Goal: Task Accomplishment & Management: Complete application form

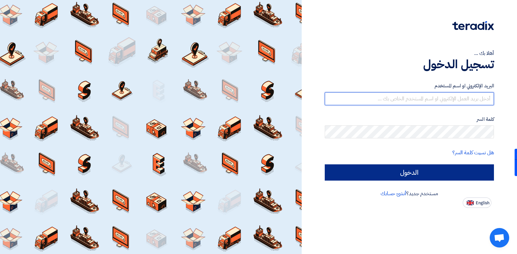
type input "[EMAIL_ADDRESS][DOMAIN_NAME]"
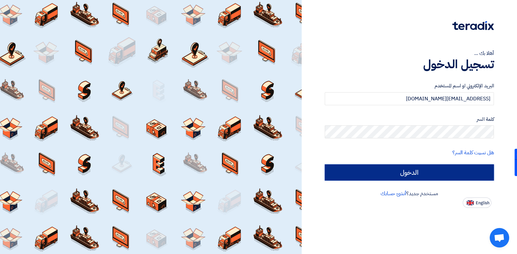
click at [382, 175] on input "الدخول" at bounding box center [409, 172] width 169 height 16
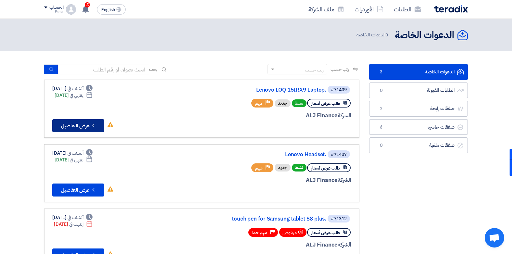
click at [93, 127] on icon "Check details" at bounding box center [93, 125] width 6 height 6
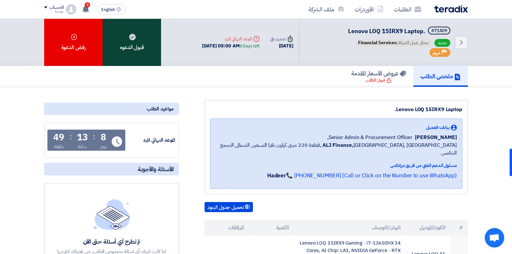
click at [127, 44] on div "قبول الدعوه" at bounding box center [132, 42] width 58 height 47
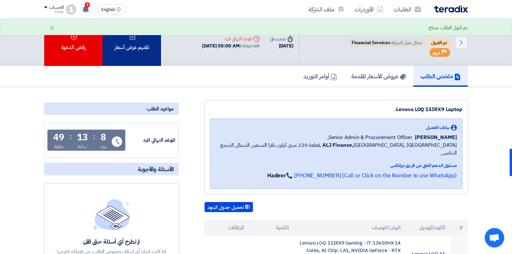
click at [133, 52] on div "تقديم عرض أسعار" at bounding box center [132, 42] width 58 height 47
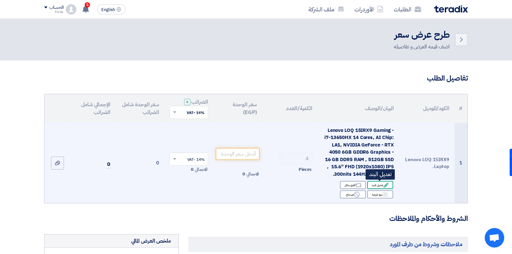
click at [384, 184] on icon "Edit" at bounding box center [386, 185] width 6 height 6
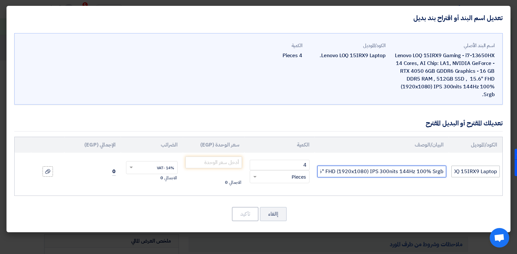
drag, startPoint x: 322, startPoint y: 172, endPoint x: 456, endPoint y: 174, distance: 133.9
click at [456, 174] on tr "Lenovo LOQ 15IRX9 Laptop. Lenovo LOQ 15IRX9 Gaming- i7-13650HX 14 Cores, AI Chi…" at bounding box center [259, 172] width 488 height 38
drag, startPoint x: 443, startPoint y: 174, endPoint x: 304, endPoint y: 166, distance: 139.9
click at [304, 166] on tr "Lenovo LOQ 15IRX9 Laptop. Lenovo LOQ 15IRX9 Gaming- i7-13650HX 14 Cores, AI Chi…" at bounding box center [259, 172] width 488 height 38
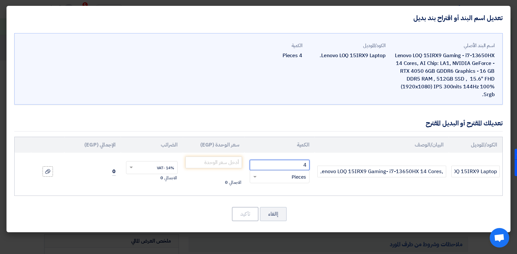
scroll to position [0, 0]
click at [304, 166] on input "4" at bounding box center [280, 165] width 60 height 10
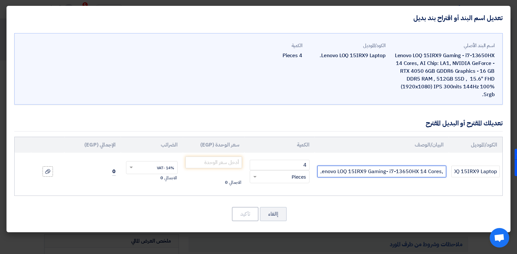
drag, startPoint x: 439, startPoint y: 173, endPoint x: 322, endPoint y: 175, distance: 117.3
click at [322, 175] on input "Lenovo LOQ 15IRX9 Gaming- i7-13650HX 14 Cores, AI Chip: LA1, NVIDIA GeForce - R…" at bounding box center [381, 172] width 129 height 12
drag, startPoint x: 322, startPoint y: 175, endPoint x: 416, endPoint y: 179, distance: 94.0
click at [416, 179] on td "Lenovo LOQ 15IRX9 Gaming- i7-13650HX 14 Cores, AI Chip: LA1, NVIDIA GeForce - R…" at bounding box center [382, 172] width 134 height 38
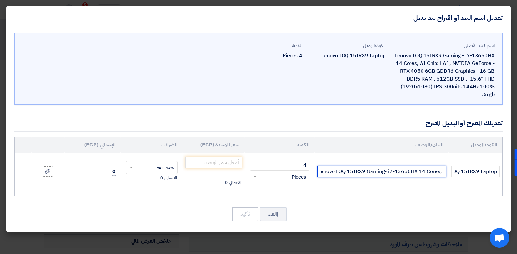
type input "X 14 Cores, AI Chip: LA1, NVIDIA GeForce - RTX 4050 6GB GDDR6 Graphics - 16 GB …"
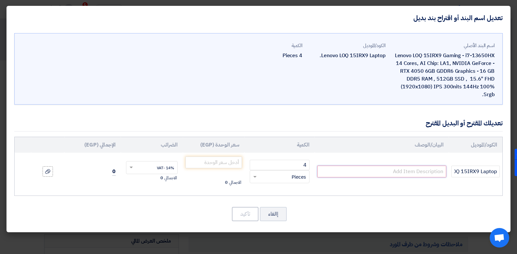
paste input "83DV000DAX Lenovo LOQ 15IRX9 Gaming - i7-13650HX 14 Cores, AI Chip: LA1, NVIDIA…"
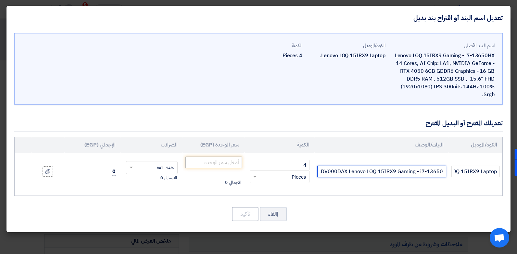
type input "83DV000DAX Lenovo LOQ 15IRX9 Gaming - i7-13650HX 14 Cores, AI Chip: LA1, NVIDIA…"
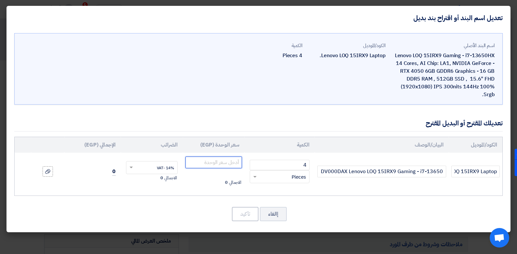
click at [217, 164] on input "number" at bounding box center [213, 163] width 57 height 12
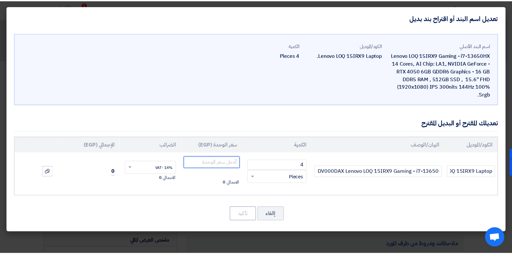
scroll to position [0, 0]
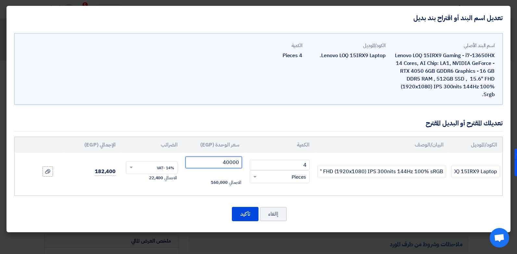
type input "40000"
click at [194, 207] on div "إالغاء تأكيد" at bounding box center [258, 214] width 489 height 16
click at [242, 211] on button "تأكيد" at bounding box center [245, 214] width 27 height 14
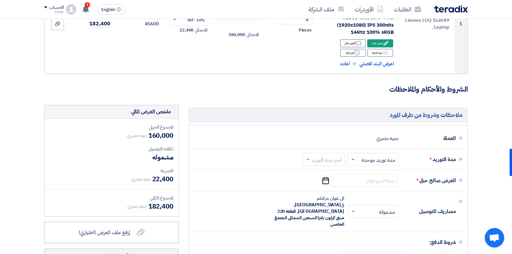
scroll to position [209, 0]
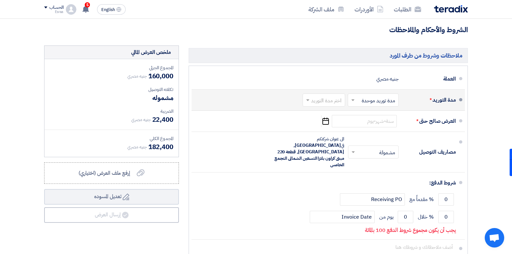
click at [309, 99] on span at bounding box center [307, 100] width 8 height 6
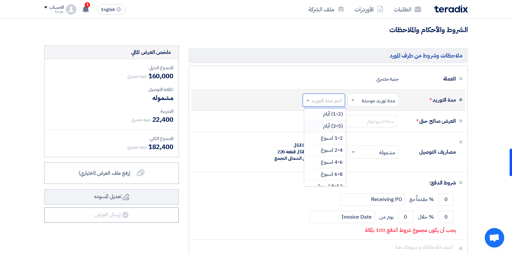
click at [314, 123] on div "(3-5) أيام" at bounding box center [325, 126] width 42 height 12
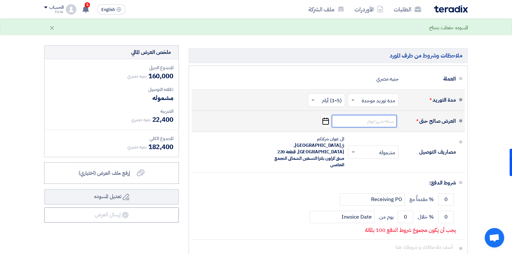
click at [356, 120] on input at bounding box center [364, 121] width 65 height 12
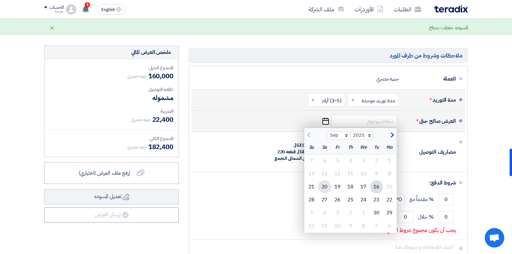
click at [323, 187] on div "20" at bounding box center [324, 186] width 13 height 13
type input "[DATE]"
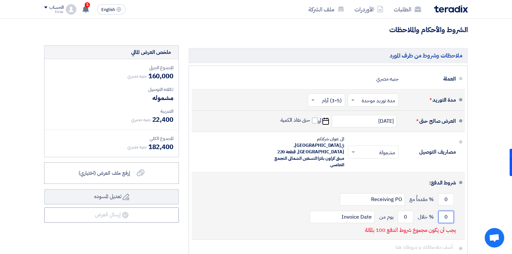
click at [443, 211] on input "0" at bounding box center [447, 217] width 16 height 12
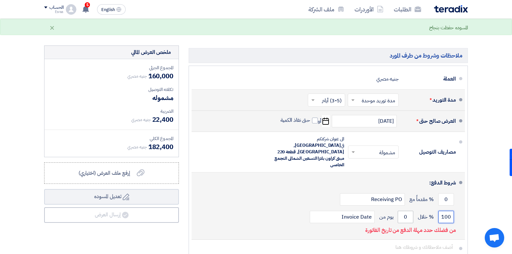
type input "100"
click at [404, 211] on input "0" at bounding box center [406, 217] width 16 height 12
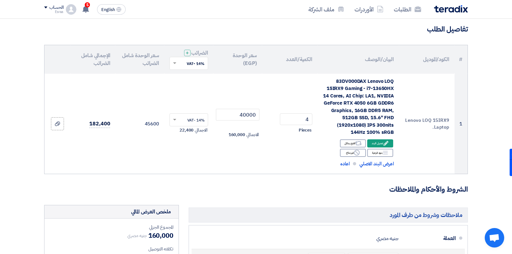
scroll to position [5, 0]
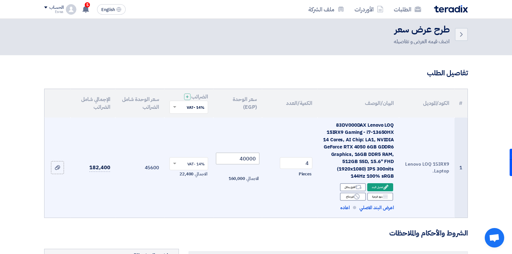
type input "1"
click at [235, 155] on input "40000" at bounding box center [238, 159] width 44 height 12
click at [255, 160] on input "40350" at bounding box center [238, 159] width 44 height 12
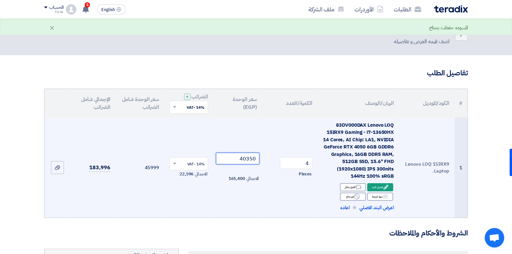
click at [253, 160] on input "40350" at bounding box center [238, 159] width 44 height 12
click at [254, 159] on input "40355" at bounding box center [238, 159] width 44 height 12
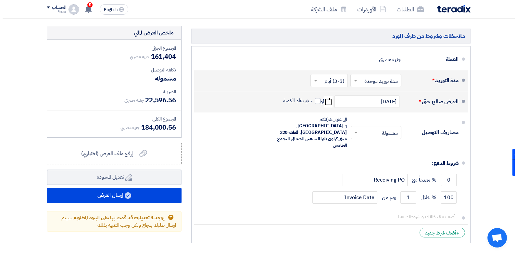
scroll to position [227, 0]
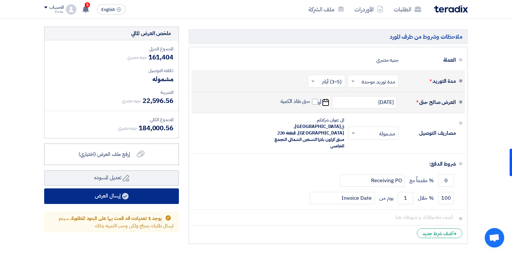
type input "40351"
click at [160, 195] on button "إرسال العرض" at bounding box center [111, 196] width 135 height 16
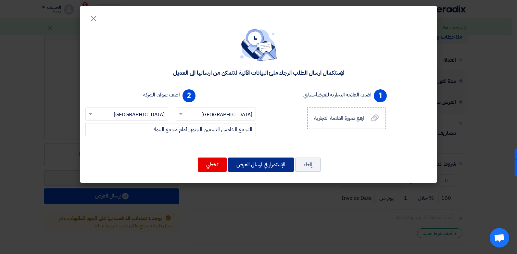
click at [257, 161] on button "الإستمرار في ارسال العرض" at bounding box center [261, 165] width 66 height 14
click at [254, 164] on button "الإستمرار في ارسال العرض" at bounding box center [261, 165] width 66 height 14
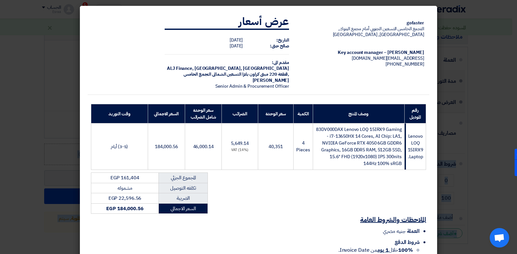
drag, startPoint x: 517, startPoint y: 79, endPoint x: 518, endPoint y: 157, distance: 78.0
click at [517, 157] on html "الطلبات الأوردرات ملف الشركة English EN 5 تم ترسية طلب VNR + Camera Hikvision م…" at bounding box center [258, 95] width 517 height 644
drag, startPoint x: 517, startPoint y: 157, endPoint x: 402, endPoint y: 90, distance: 132.7
click at [402, 90] on td "gofaster التجمع الخامس التسعين الجنوبي أمام مجمع البنوك, [GEOGRAPHIC_DATA], [GE…" at bounding box center [361, 52] width 135 height 86
click at [387, 193] on div "gofaster التجمع الخامس التسعين الجنوبي أمام مجمع البنوك, [GEOGRAPHIC_DATA], [GE…" at bounding box center [259, 143] width 342 height 269
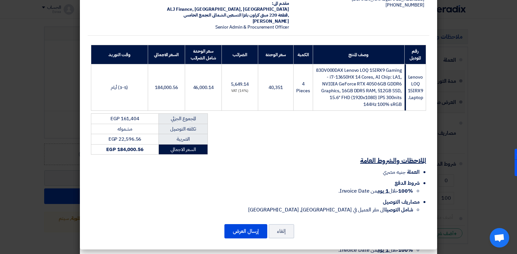
scroll to position [60, 0]
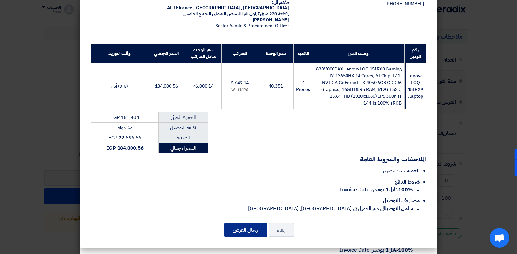
click at [258, 232] on button "إرسال العرض" at bounding box center [245, 230] width 43 height 14
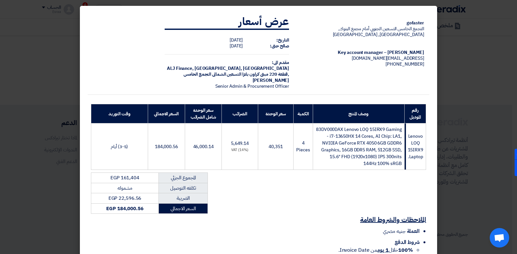
scroll to position [390, 0]
click at [351, 221] on h2 "الملاحظات والشروط العامة" at bounding box center [258, 219] width 335 height 9
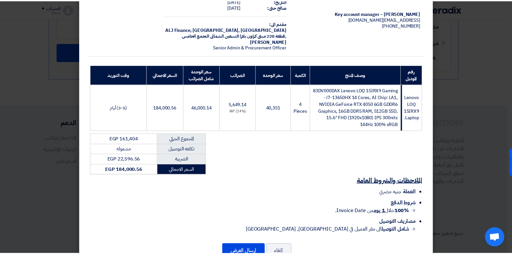
scroll to position [60, 0]
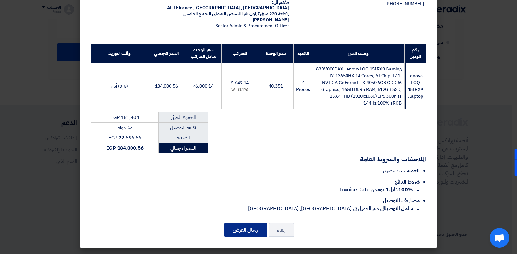
click at [245, 226] on button "إرسال العرض" at bounding box center [245, 230] width 43 height 14
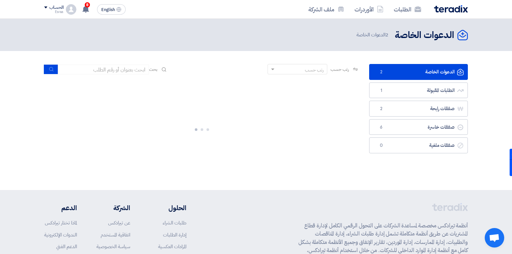
click at [396, 74] on link "الدعوات الخاصة الدعوات الخاصة 2" at bounding box center [418, 72] width 99 height 16
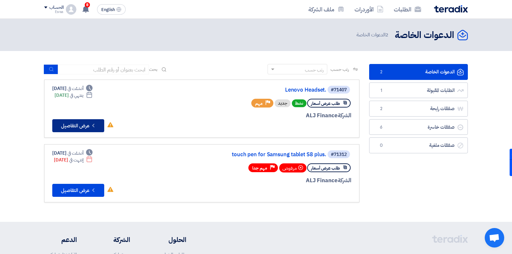
click at [83, 126] on button "Check details عرض التفاصيل" at bounding box center [78, 125] width 52 height 13
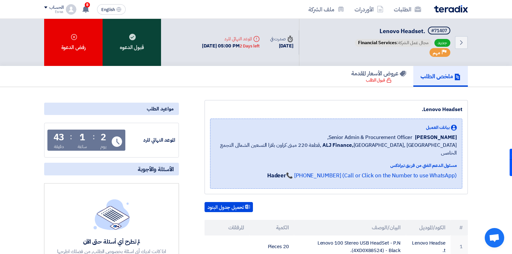
click at [138, 47] on div "قبول الدعوه" at bounding box center [132, 42] width 58 height 47
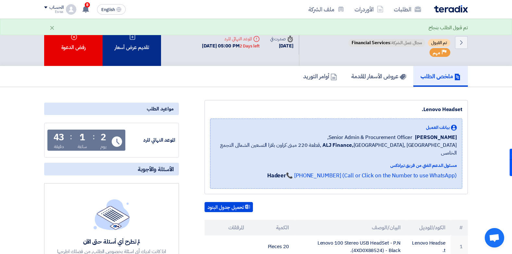
click at [128, 54] on div "تقديم عرض أسعار" at bounding box center [132, 42] width 58 height 47
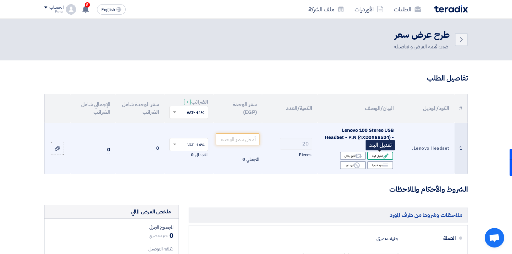
click at [381, 157] on div "Edit تعديل البند" at bounding box center [380, 156] width 26 height 8
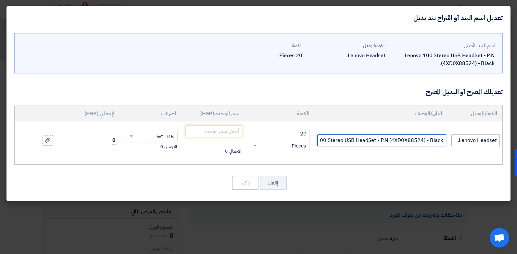
drag, startPoint x: 319, startPoint y: 139, endPoint x: 460, endPoint y: 136, distance: 140.7
click at [460, 136] on tr "Lenovo Headset. Lenovo 100 Stereo USB HeadSet - P.N (4XD0X88524) - Black. 20 RF…" at bounding box center [259, 140] width 488 height 38
type input "Lenovo ."
drag, startPoint x: 417, startPoint y: 141, endPoint x: 453, endPoint y: 142, distance: 36.1
click at [453, 142] on tr "Lenovo Headset. [GEOGRAPHIC_DATA] . 20 RFQ_STEP1.ITEMS.2.TYPE_PLACEHOLDER × Pie…" at bounding box center [259, 140] width 488 height 38
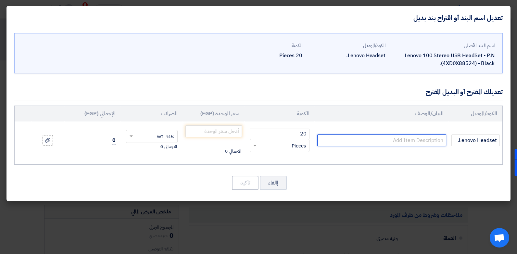
click at [409, 140] on input "text" at bounding box center [381, 140] width 129 height 12
paste input "the available : Lenovo 110 L09 Stereo USB Headset GXD1E71385"
type input "the available : Lenovo 110 L09 Stereo USB Headset GXD1E71385"
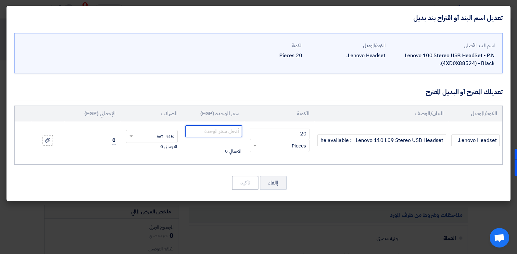
click at [210, 133] on input "number" at bounding box center [213, 131] width 57 height 12
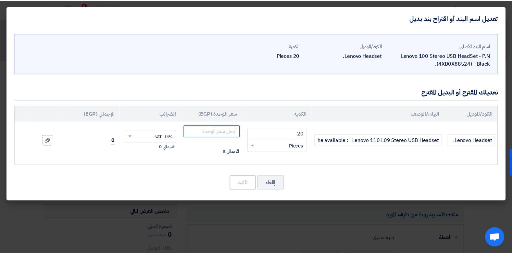
scroll to position [0, 0]
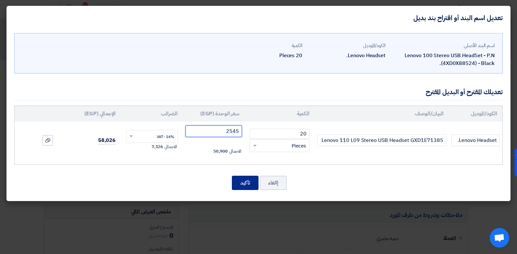
type input "2545"
click at [243, 187] on button "تأكيد" at bounding box center [245, 183] width 27 height 14
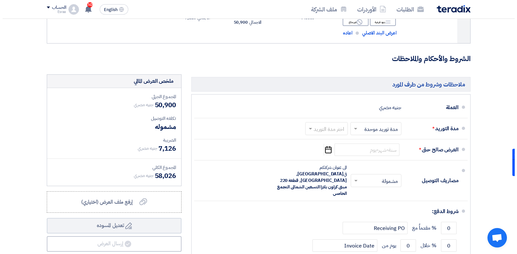
scroll to position [185, 0]
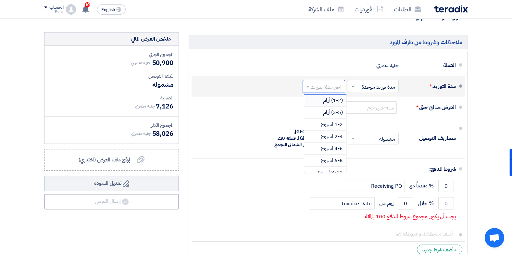
click at [317, 85] on input "text" at bounding box center [322, 87] width 39 height 9
click at [323, 114] on div "(3-5) أيام" at bounding box center [325, 113] width 42 height 12
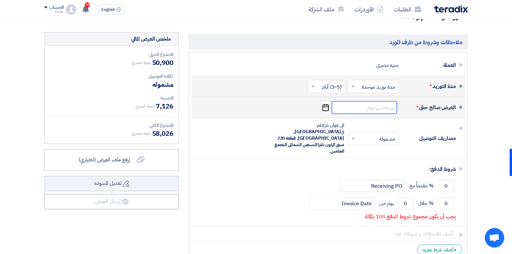
click at [362, 106] on input at bounding box center [364, 107] width 65 height 12
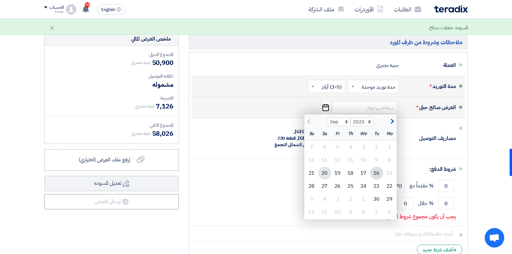
click at [323, 173] on div "20" at bounding box center [324, 173] width 13 height 13
type input "[DATE]"
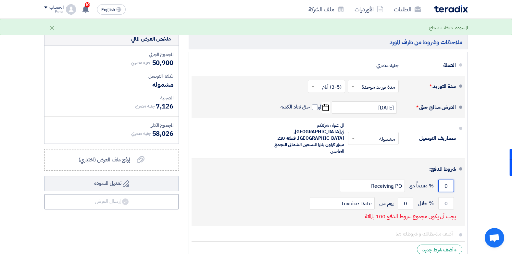
click at [443, 180] on input "0" at bounding box center [447, 186] width 16 height 12
click at [442, 197] on input "0" at bounding box center [447, 203] width 16 height 12
type input "100"
drag, startPoint x: 407, startPoint y: 191, endPoint x: 403, endPoint y: 191, distance: 4.2
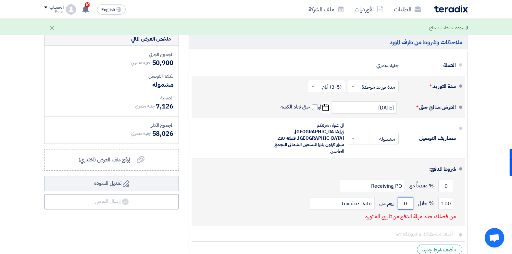
click at [403, 197] on input "0" at bounding box center [406, 203] width 16 height 12
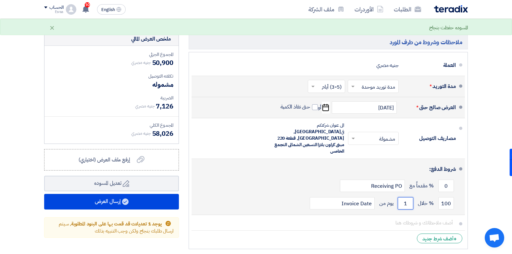
type input "1"
click at [197, 195] on div "100 % خلال 1 يوم من Invoice Date" at bounding box center [326, 204] width 259 height 18
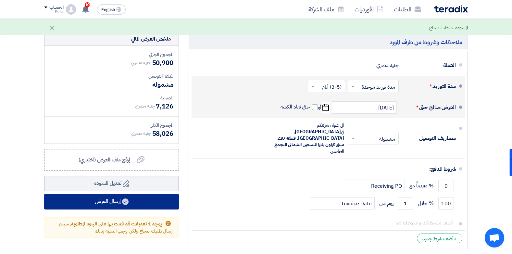
click at [133, 201] on button "إرسال العرض" at bounding box center [111, 202] width 135 height 16
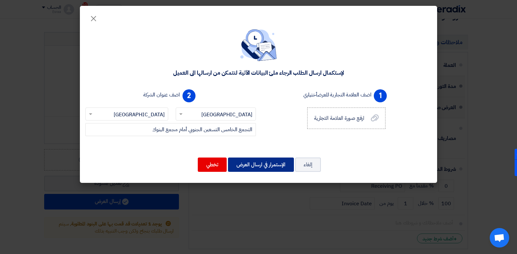
click at [250, 163] on button "الإستمرار في ارسال العرض" at bounding box center [261, 165] width 66 height 14
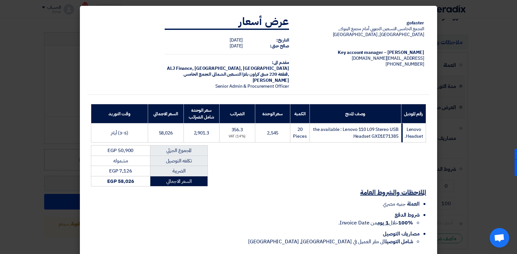
click at [310, 186] on div "الملاحظات والشروط العامة العملة جنيه مصري شروط الدفع 100% خلال 1 يوم من Invoice…" at bounding box center [259, 218] width 342 height 64
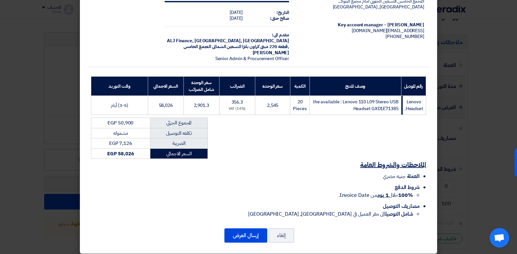
scroll to position [33, 0]
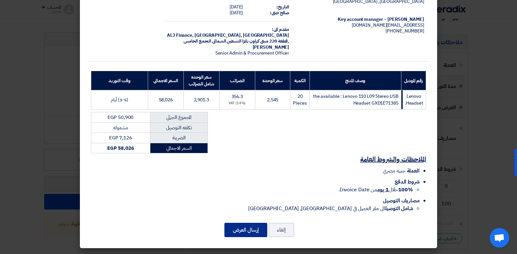
click at [251, 229] on button "إرسال العرض" at bounding box center [245, 230] width 43 height 14
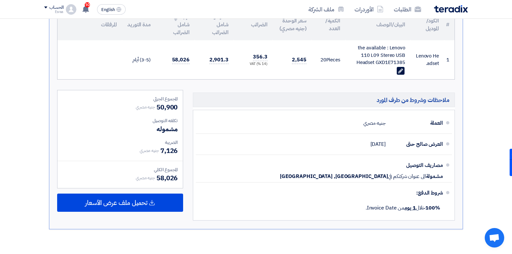
scroll to position [103, 0]
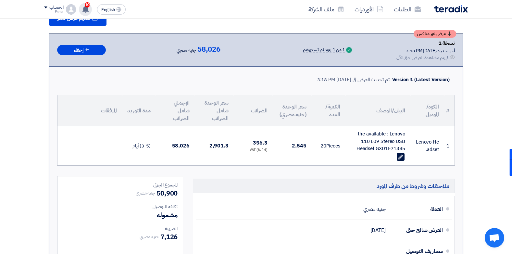
click at [85, 8] on use at bounding box center [86, 9] width 6 height 7
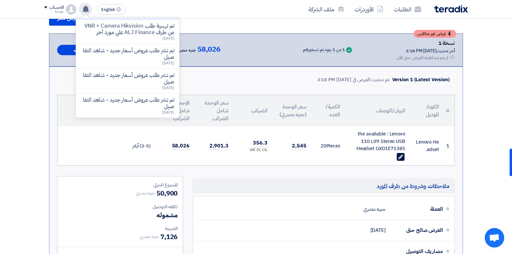
scroll to position [149, 0]
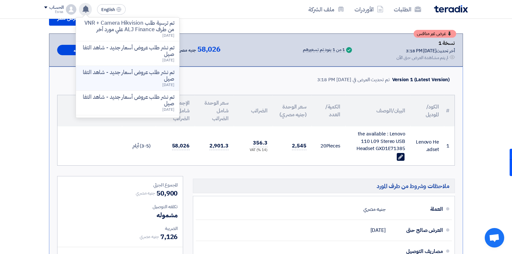
click at [132, 82] on p "تم نشر طلب عروض أسعار جديد - شاهد التفاصيل" at bounding box center [127, 75] width 93 height 13
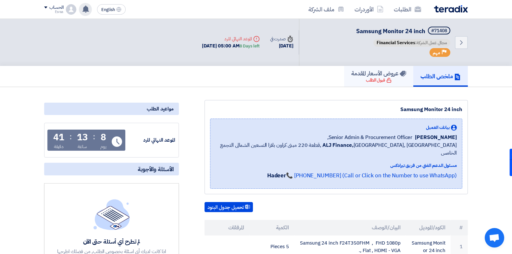
click at [373, 84] on link "عروض الأسعار المقدمة قبول الطلب" at bounding box center [378, 76] width 69 height 21
click at [386, 74] on h5 "عروض الأسعار المقدمة" at bounding box center [379, 73] width 55 height 7
click at [382, 80] on div "قبول الطلب" at bounding box center [379, 80] width 26 height 6
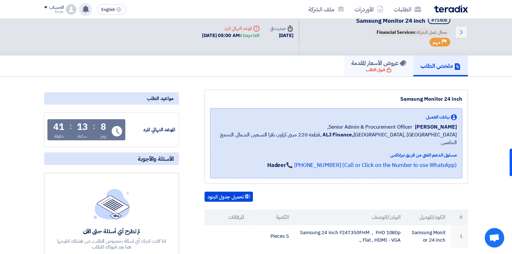
scroll to position [4, 0]
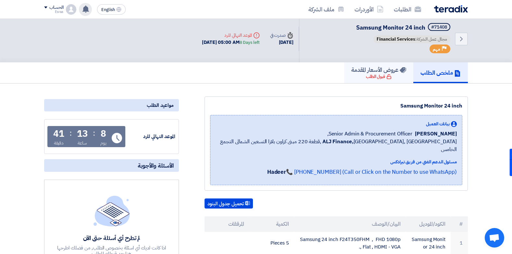
click at [383, 73] on h5 "عروض الأسعار المقدمة" at bounding box center [379, 69] width 55 height 7
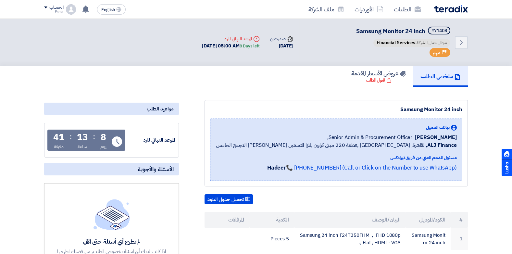
scroll to position [4, 0]
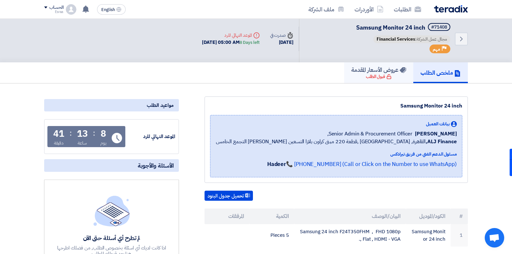
click at [372, 73] on h5 "عروض الأسعار المقدمة" at bounding box center [379, 69] width 55 height 7
click at [85, 12] on icon at bounding box center [85, 9] width 7 height 7
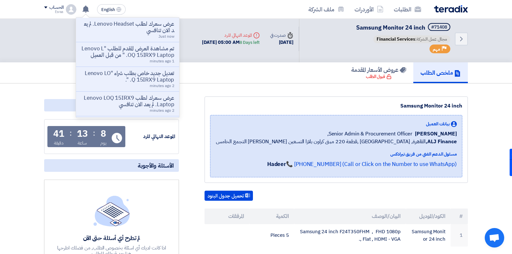
click at [71, 7] on img at bounding box center [71, 9] width 10 height 10
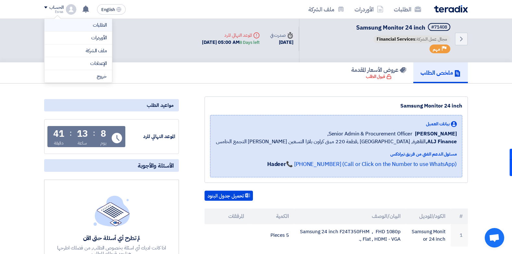
click at [76, 24] on link "الطلبات" at bounding box center [78, 24] width 57 height 7
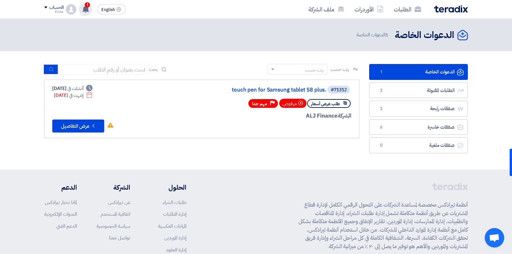
click at [82, 12] on div "1 تم مشاهدة العرض المقدم للطلب "Lenovo Headset." من قبل العميل Just now عرض سعر…" at bounding box center [85, 9] width 13 height 13
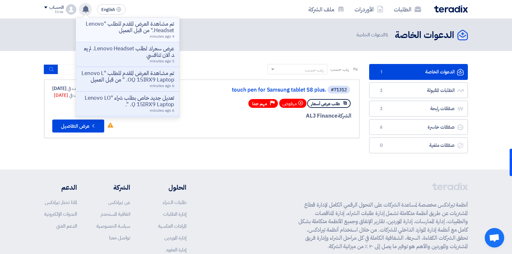
click at [147, 25] on p "تم مشاهدة العرض المقدم للطلب "Lenovo Headset." من قبل العميل" at bounding box center [127, 27] width 93 height 13
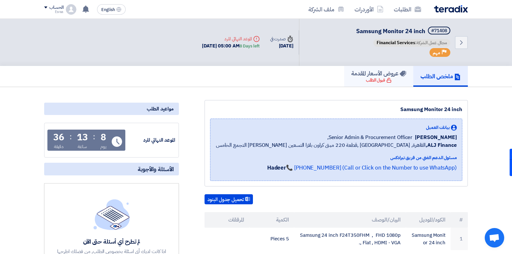
click at [374, 81] on div "قبول الطلب" at bounding box center [379, 80] width 26 height 6
click at [376, 82] on div "قبول الطلب" at bounding box center [379, 80] width 26 height 6
click at [85, 6] on icon at bounding box center [85, 9] width 7 height 7
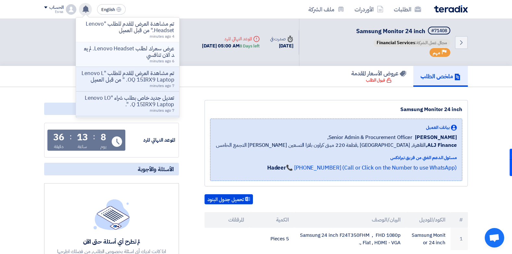
click at [139, 50] on p "عرض سعرك لطلب Lenovo Headset. لم يعد الان تنافسي" at bounding box center [127, 51] width 93 height 13
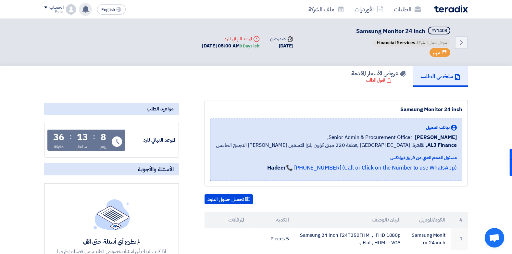
click at [84, 7] on use at bounding box center [86, 9] width 6 height 7
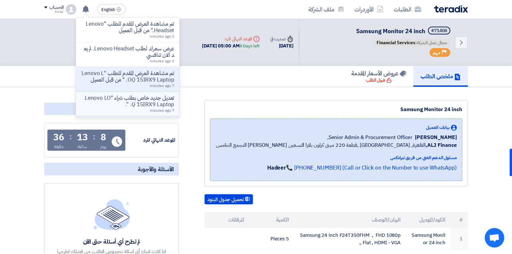
click at [107, 105] on p "تعديل جديد خاص بطلب شراء "Lenovo LOQ 15IRX9 Laptop. "." at bounding box center [127, 101] width 93 height 13
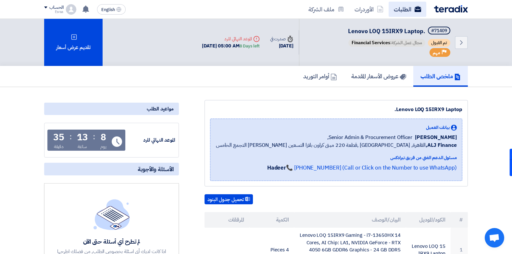
click at [407, 10] on link "الطلبات" at bounding box center [408, 9] width 38 height 15
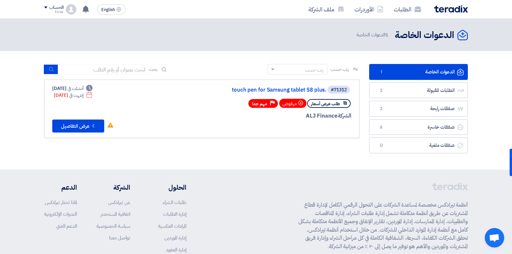
click at [407, 73] on link "الدعوات الخاصة الدعوات الخاصة 1" at bounding box center [418, 72] width 99 height 16
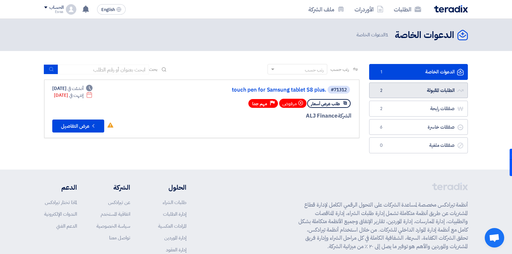
click at [408, 89] on link "الطلبات المقبولة الطلبات المقبولة 2" at bounding box center [418, 91] width 99 height 16
